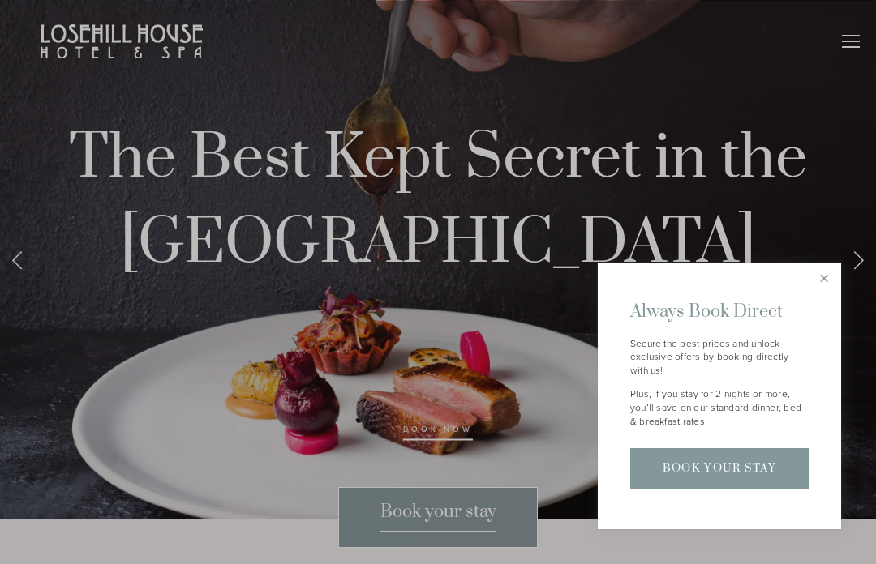
click at [828, 288] on link "Close" at bounding box center [824, 279] width 28 height 28
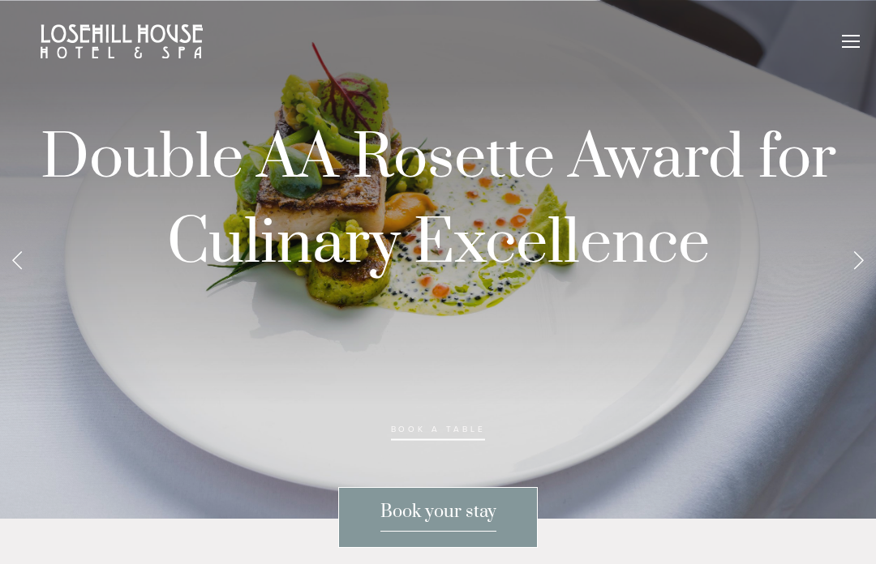
click at [863, 284] on link "Next Slide" at bounding box center [858, 259] width 36 height 49
click at [866, 284] on link "Next Slide" at bounding box center [858, 259] width 36 height 49
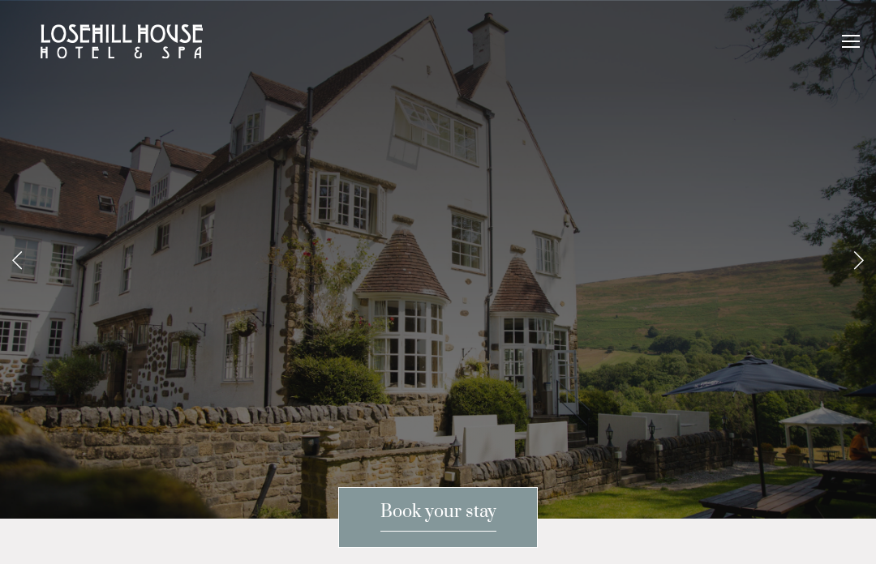
click at [850, 284] on link "Next Slide" at bounding box center [858, 259] width 36 height 49
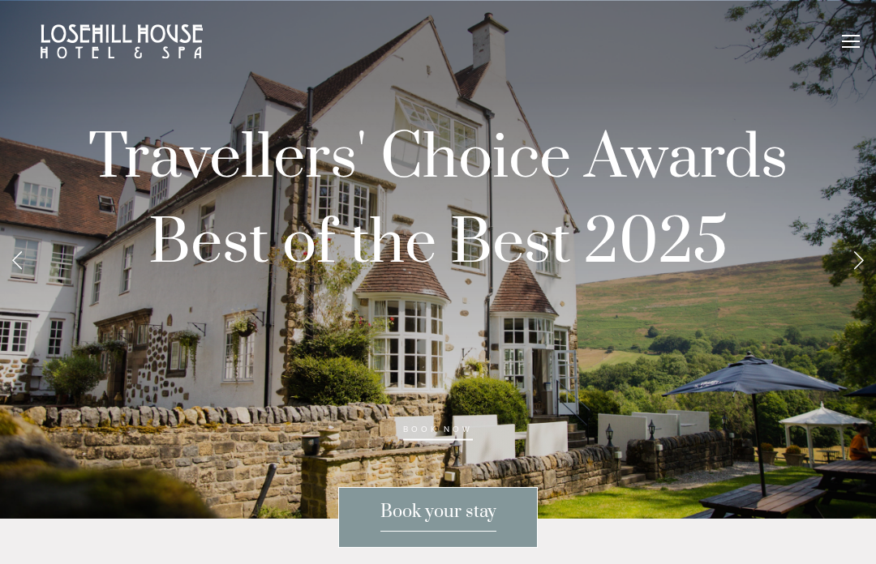
click at [863, 284] on link "Next Slide" at bounding box center [858, 259] width 36 height 49
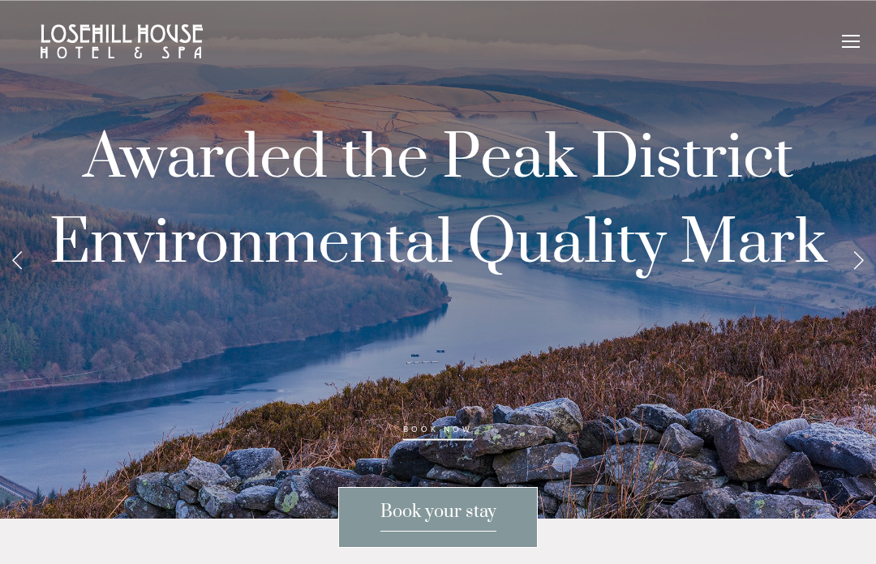
click at [863, 284] on link "Next Slide" at bounding box center [858, 259] width 36 height 49
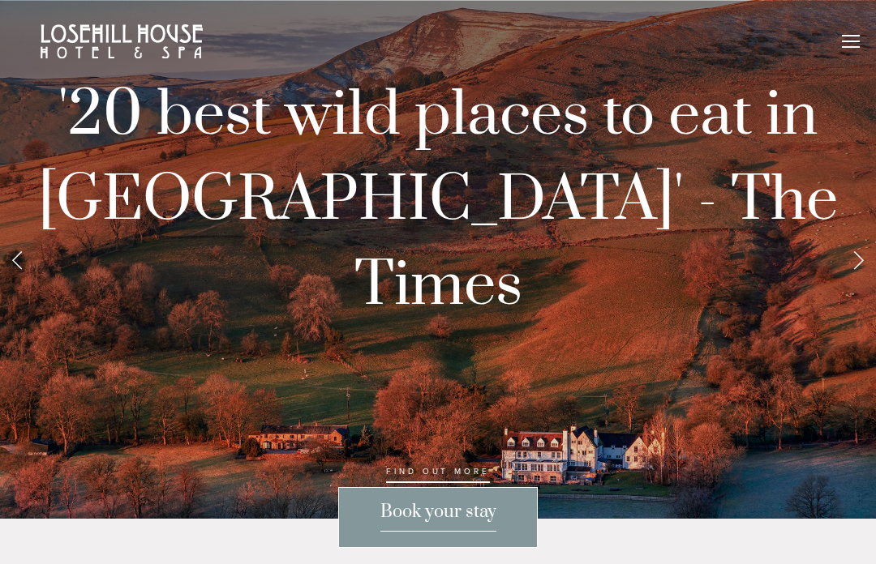
click at [861, 284] on link "Next Slide" at bounding box center [858, 259] width 36 height 49
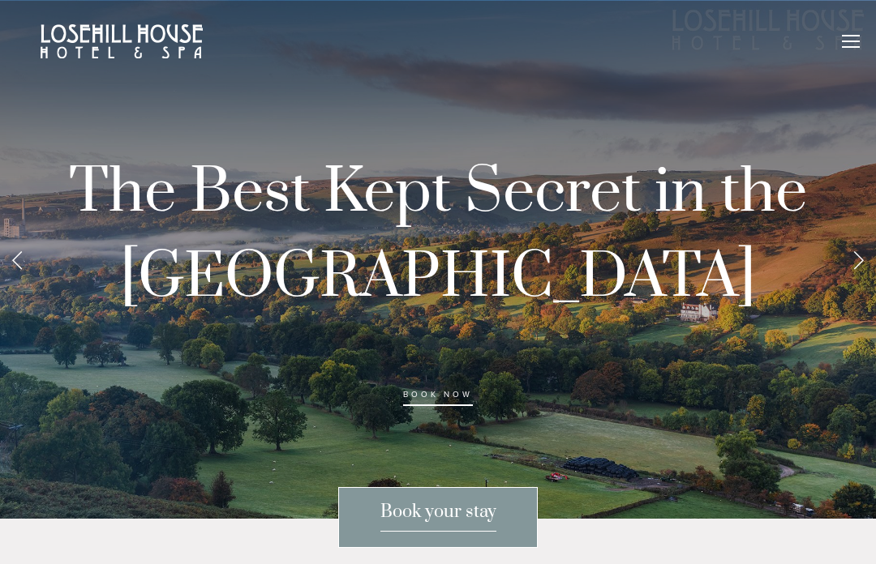
click at [866, 274] on link "Next Slide" at bounding box center [858, 259] width 36 height 49
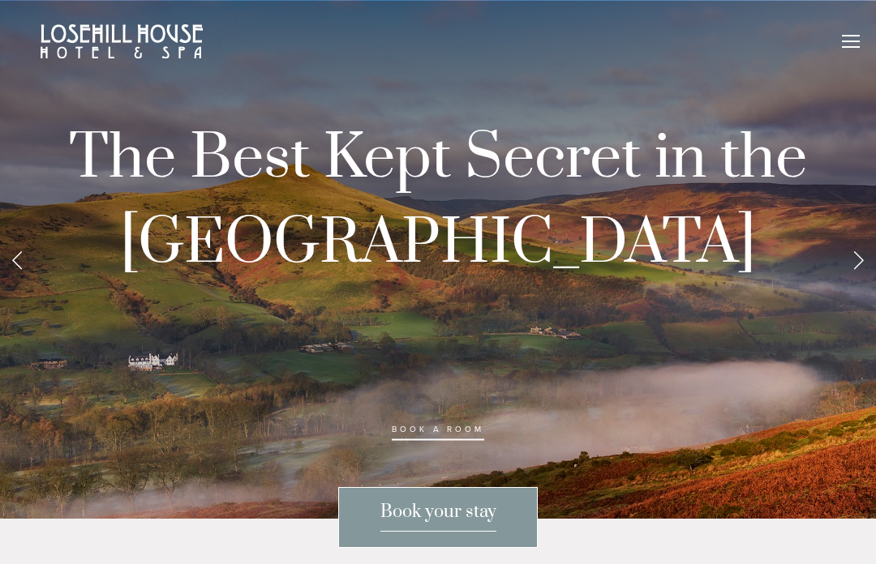
click at [475, 513] on span "Book your stay" at bounding box center [438, 516] width 116 height 31
click at [852, 45] on div at bounding box center [851, 44] width 18 height 18
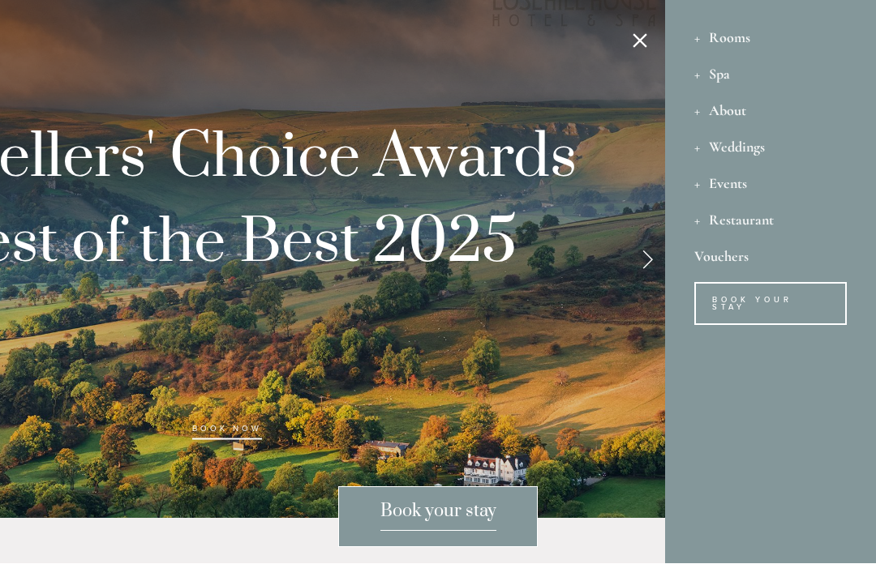
click at [726, 266] on link "Vouchers" at bounding box center [770, 256] width 152 height 36
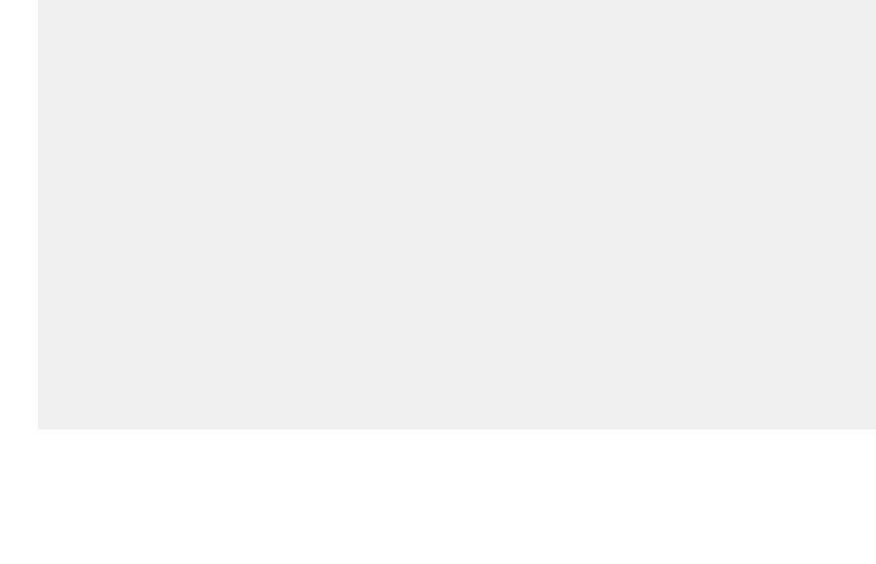
scroll to position [580, 14]
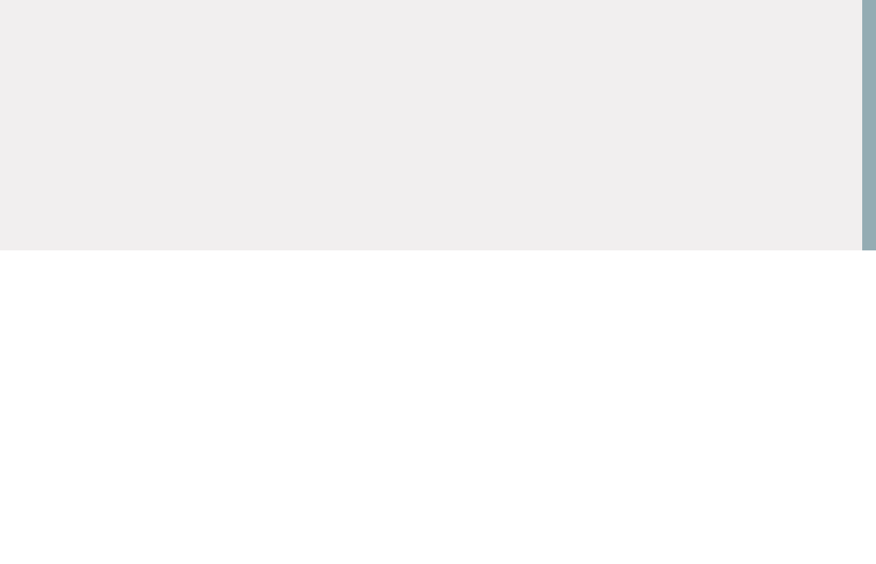
click at [42, 153] on html "Rooms Rooms Your Stay Book a stay Offers Spa Spa About" at bounding box center [424, 490] width 876 height 2141
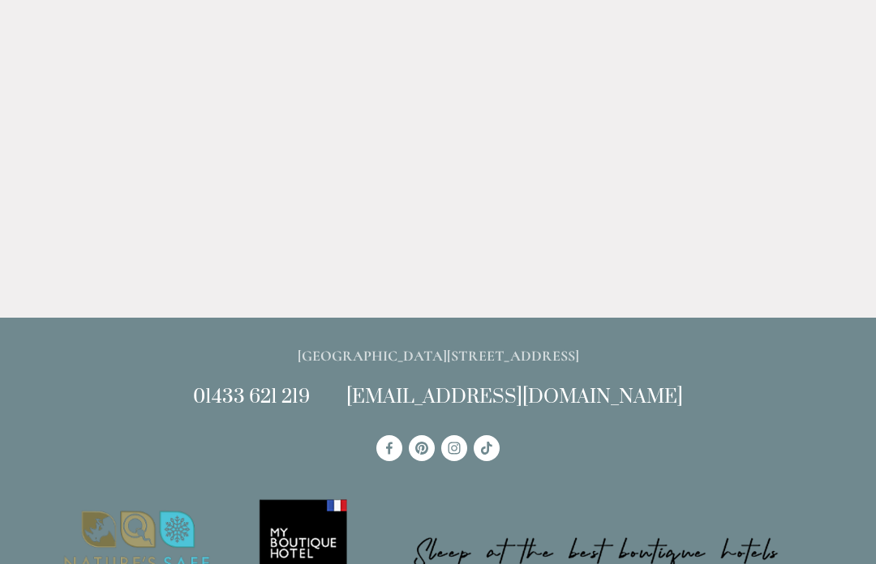
scroll to position [404, 0]
